Goal: Task Accomplishment & Management: Manage account settings

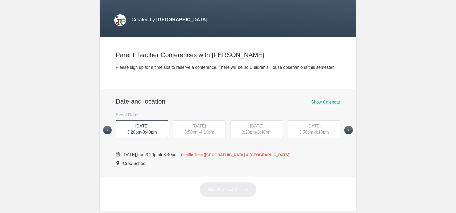
scroll to position [133, 0]
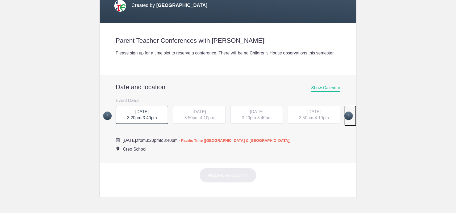
click at [348, 120] on span at bounding box center [348, 116] width 9 height 9
click at [322, 92] on span "Show Calendar" at bounding box center [325, 89] width 29 height 6
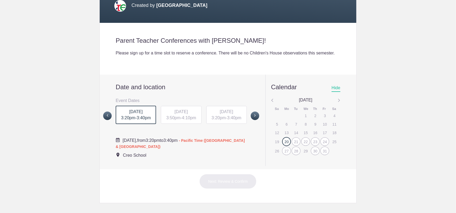
click at [337, 104] on img at bounding box center [338, 100] width 3 height 7
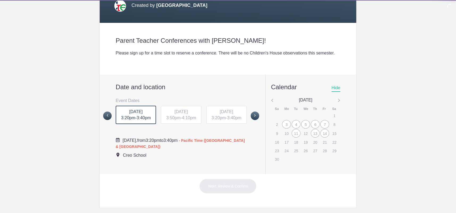
click at [337, 104] on img at bounding box center [338, 100] width 3 height 7
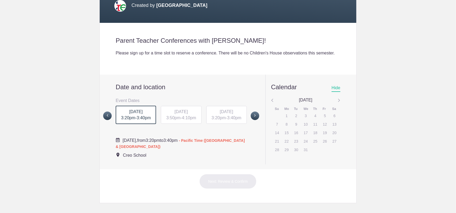
click at [272, 104] on div "[DATE]" at bounding box center [305, 100] width 69 height 7
click at [271, 104] on img at bounding box center [272, 100] width 3 height 7
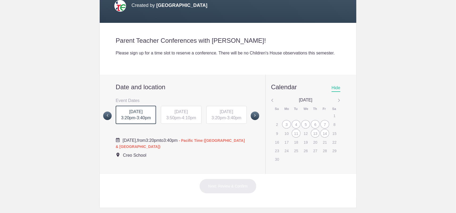
click at [322, 129] on div "7" at bounding box center [324, 124] width 9 height 9
click at [186, 120] on span "4:10pm" at bounding box center [189, 118] width 14 height 5
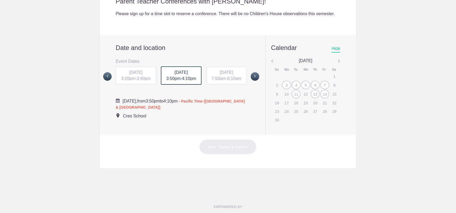
scroll to position [186, 0]
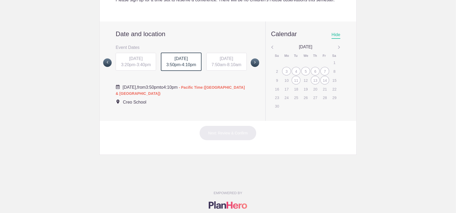
click at [174, 61] on span "[DATE]" at bounding box center [180, 58] width 13 height 5
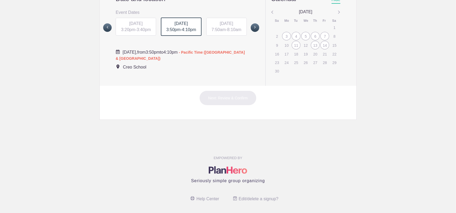
scroll to position [213, 0]
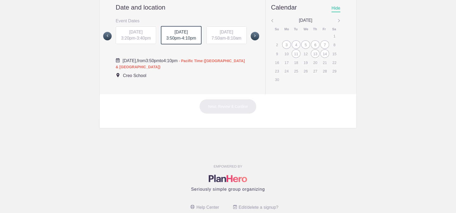
click at [324, 49] on div "7" at bounding box center [324, 44] width 9 height 9
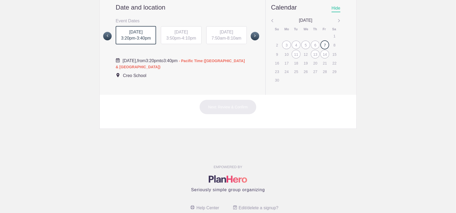
click at [125, 41] on div "[DATE] 3:20pm - 3:40pm" at bounding box center [136, 35] width 40 height 19
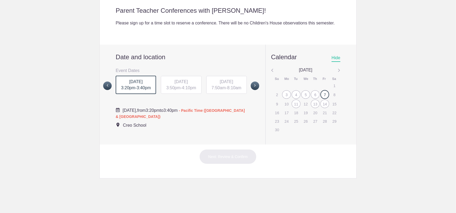
scroll to position [186, 0]
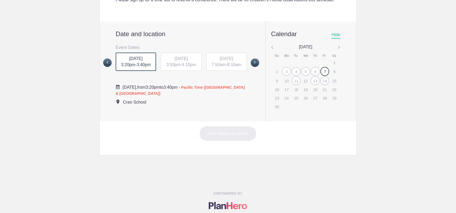
click at [321, 85] on div "14" at bounding box center [324, 81] width 9 height 9
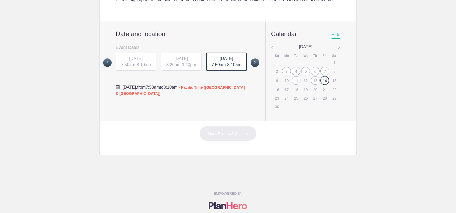
click at [271, 51] on img at bounding box center [272, 47] width 3 height 7
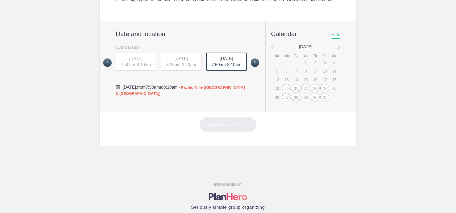
click at [322, 102] on div "31" at bounding box center [324, 97] width 9 height 9
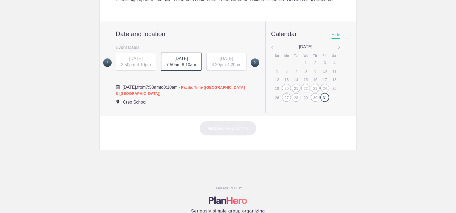
click at [174, 61] on span "[DATE]" at bounding box center [180, 58] width 13 height 5
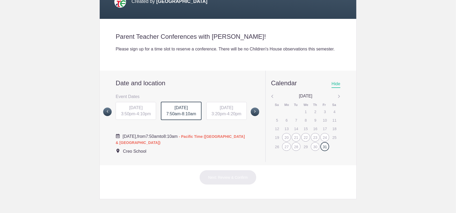
scroll to position [133, 0]
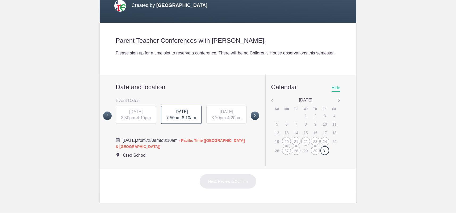
click at [271, 104] on img at bounding box center [272, 100] width 3 height 7
click at [339, 107] on div "Date and location Event Dates [DATE] 3:20PM [DATE] 3:50PM [DATE] 3:20PM [DATE] …" at bounding box center [228, 122] width 256 height 95
click at [337, 104] on img at bounding box center [338, 100] width 3 height 7
click at [332, 92] on span "Hide" at bounding box center [335, 89] width 9 height 6
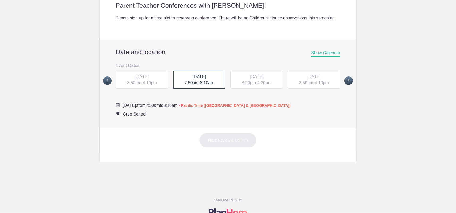
scroll to position [159, 0]
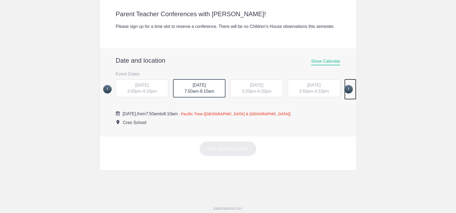
click at [347, 94] on span at bounding box center [348, 89] width 9 height 9
click at [347, 93] on span at bounding box center [348, 89] width 9 height 9
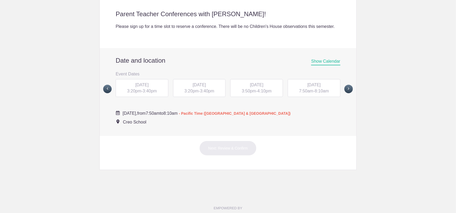
click at [245, 93] on span "3:50pm" at bounding box center [249, 91] width 14 height 5
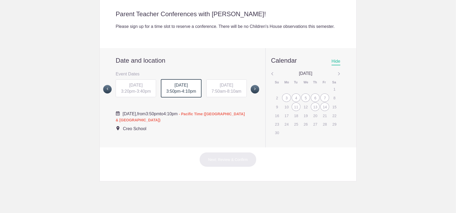
click at [216, 94] on span "7:50am" at bounding box center [219, 91] width 14 height 5
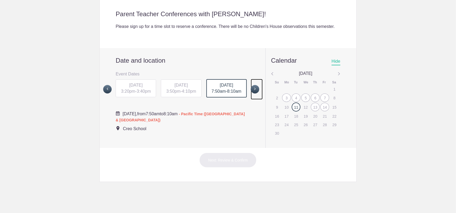
click at [254, 94] on span at bounding box center [255, 89] width 9 height 9
click at [128, 93] on span "7:50am" at bounding box center [128, 91] width 14 height 5
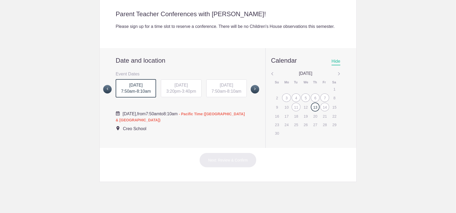
click at [180, 98] on div "[DATE] 3:20pm - 3:40pm" at bounding box center [181, 88] width 40 height 18
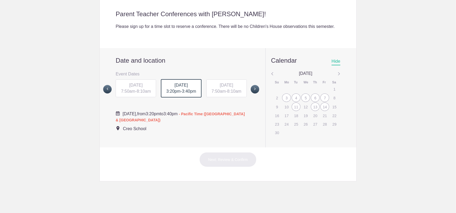
click at [229, 94] on span "8:10am" at bounding box center [234, 91] width 14 height 5
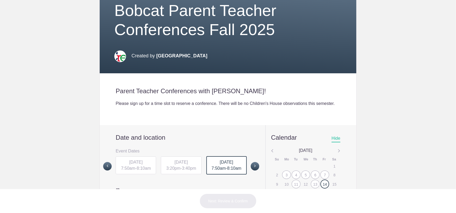
scroll to position [80, 0]
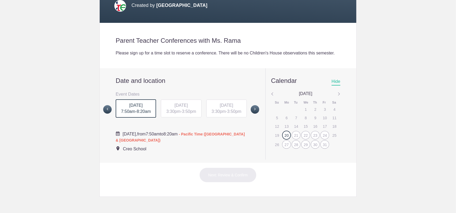
scroll to position [159, 0]
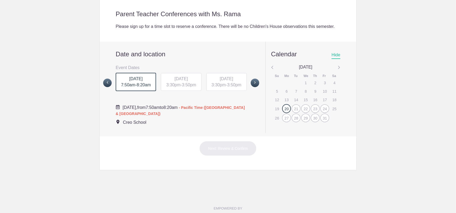
click at [337, 71] on img at bounding box center [338, 67] width 3 height 7
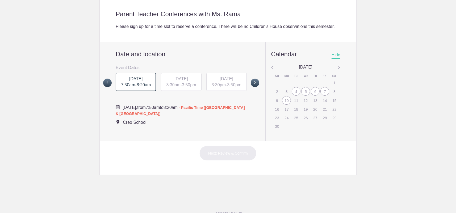
click at [323, 96] on div "7" at bounding box center [324, 91] width 9 height 9
click at [133, 90] on div "[DATE] 3:30pm - 3:50pm" at bounding box center [136, 82] width 40 height 19
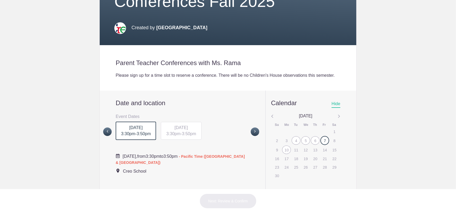
scroll to position [111, 0]
click at [142, 130] on span "[DATE]" at bounding box center [135, 127] width 13 height 5
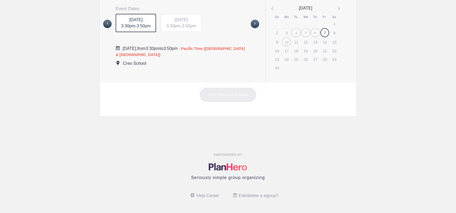
scroll to position [190, 0]
